Goal: Information Seeking & Learning: Learn about a topic

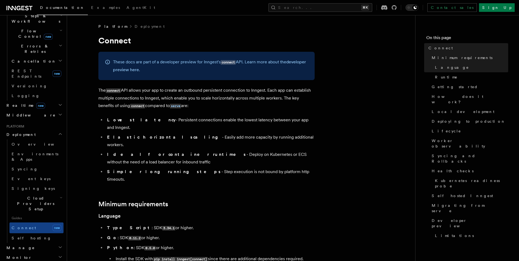
click at [17, 10] on icon at bounding box center [18, 8] width 4 height 4
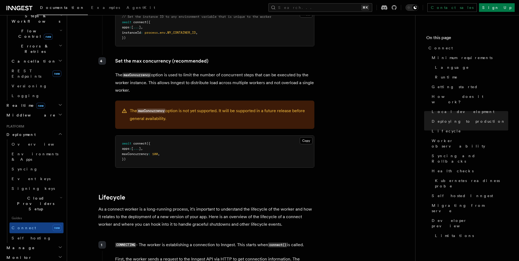
scroll to position [1100, 0]
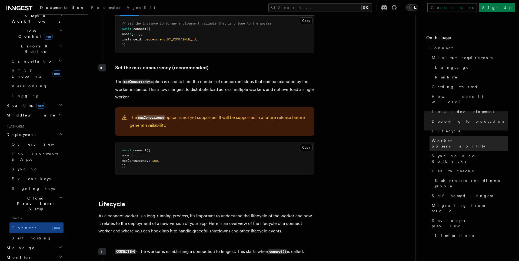
click at [455, 138] on span "Worker observability" at bounding box center [469, 143] width 76 height 11
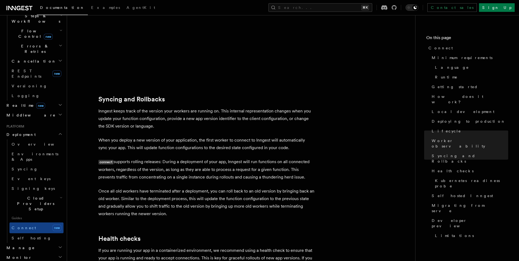
scroll to position [1815, 0]
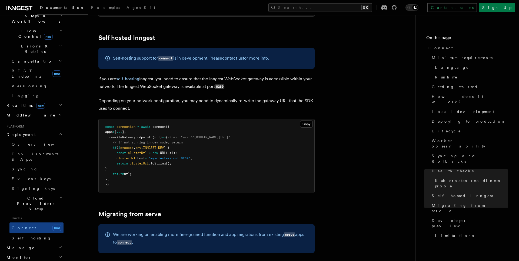
scroll to position [2665, 0]
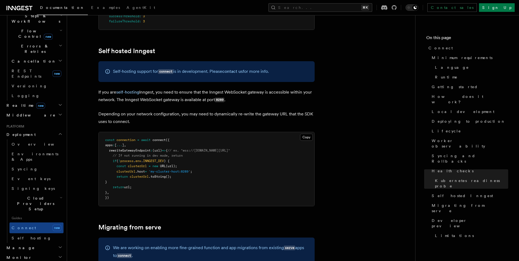
click at [32, 234] on link "Self hosting" at bounding box center [36, 239] width 54 height 10
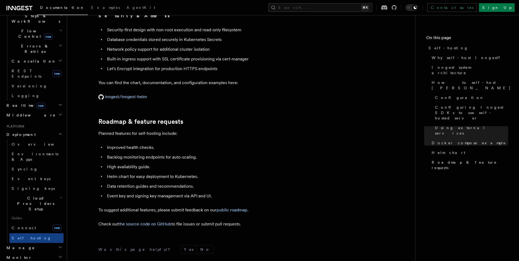
scroll to position [2025, 0]
